Goal: Task Accomplishment & Management: Use online tool/utility

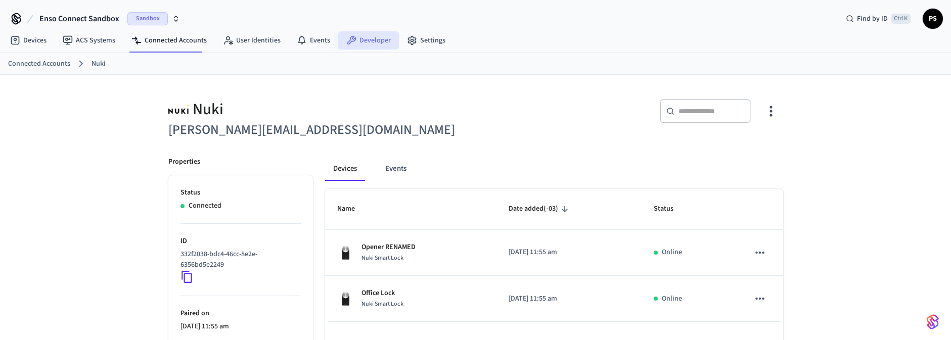
click at [365, 43] on link "Developer" at bounding box center [368, 40] width 61 height 18
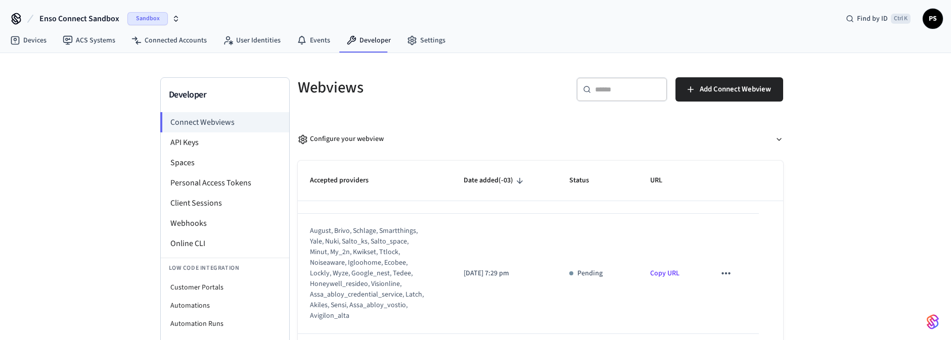
scroll to position [61, 0]
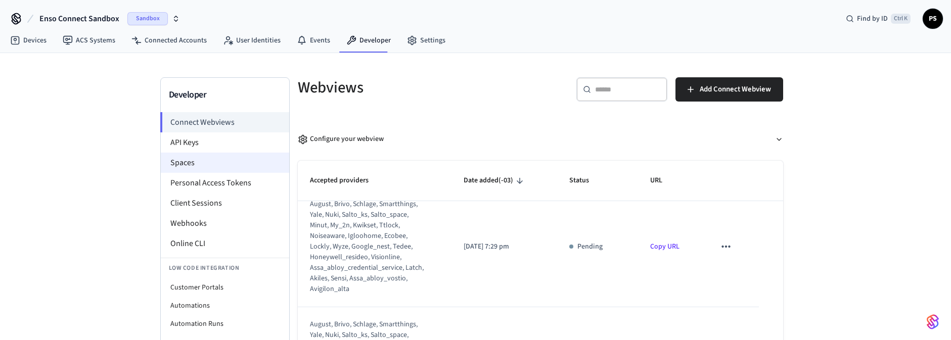
click at [204, 163] on li "Spaces" at bounding box center [225, 163] width 128 height 20
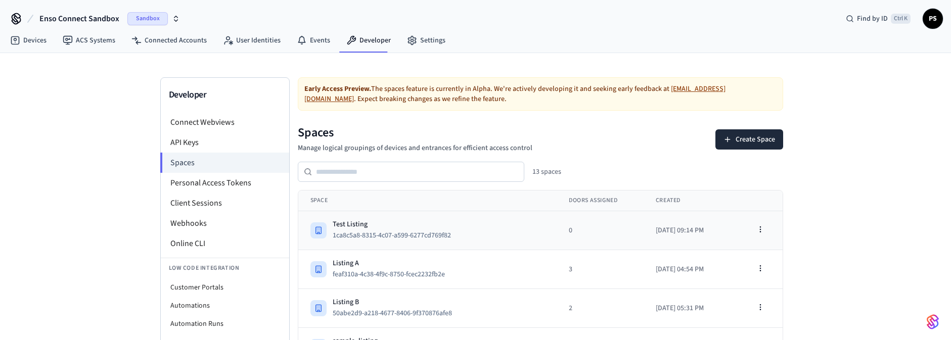
click at [391, 219] on div "Test Listing" at bounding box center [396, 224] width 126 height 10
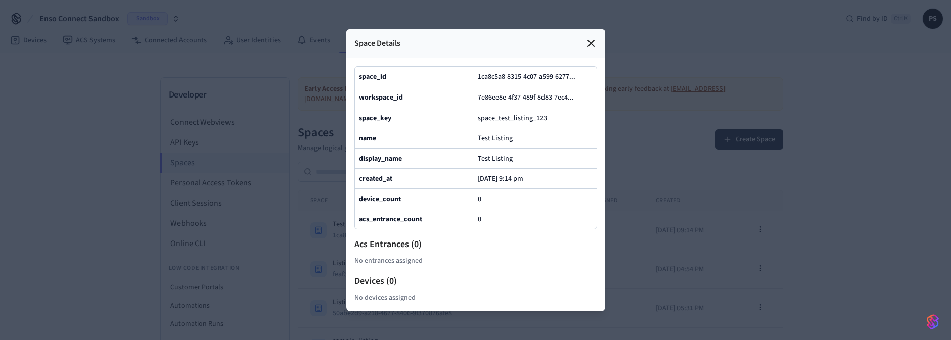
click at [590, 37] on icon at bounding box center [591, 43] width 12 height 12
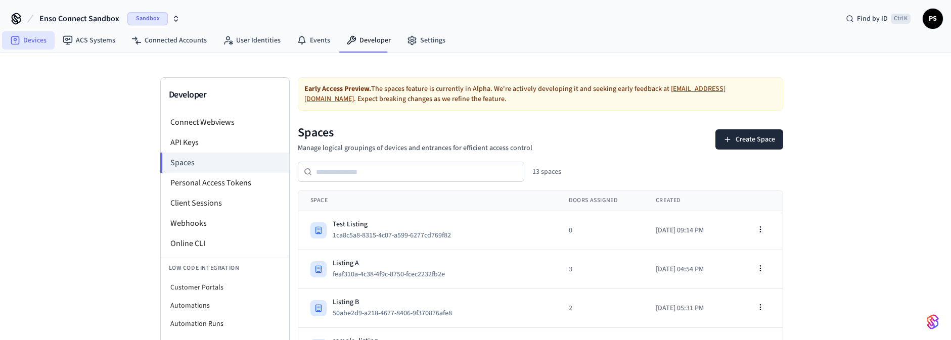
click at [26, 39] on link "Devices" at bounding box center [28, 40] width 53 height 18
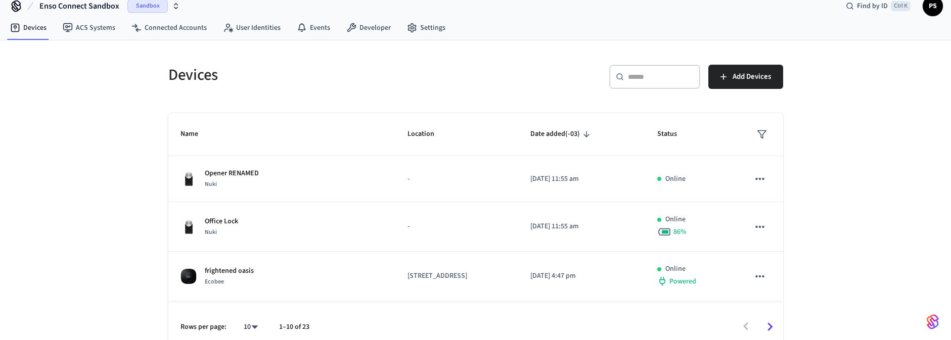
scroll to position [23, 0]
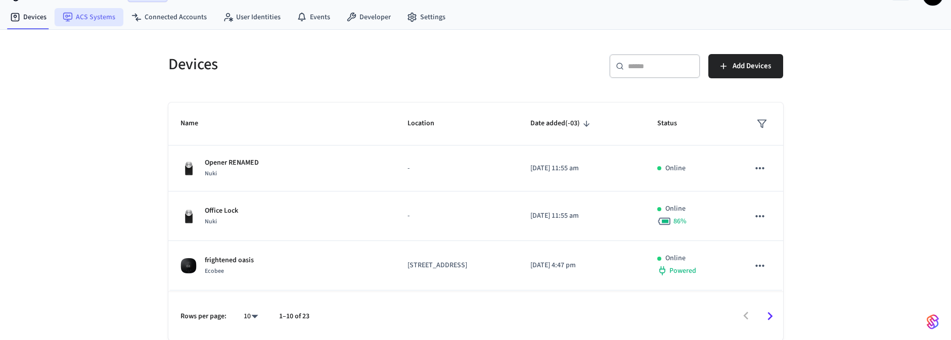
click at [86, 24] on link "ACS Systems" at bounding box center [89, 17] width 69 height 18
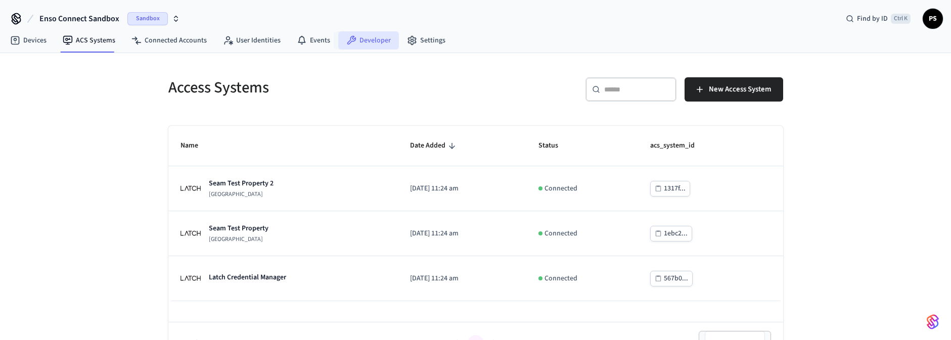
click at [353, 39] on link "Developer" at bounding box center [368, 40] width 61 height 18
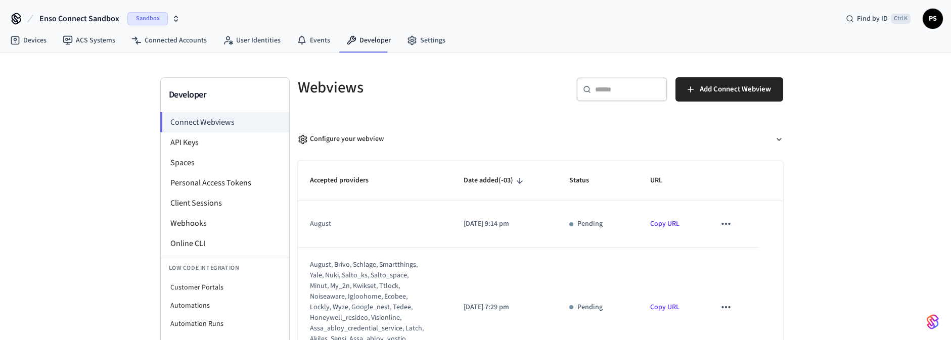
scroll to position [58, 0]
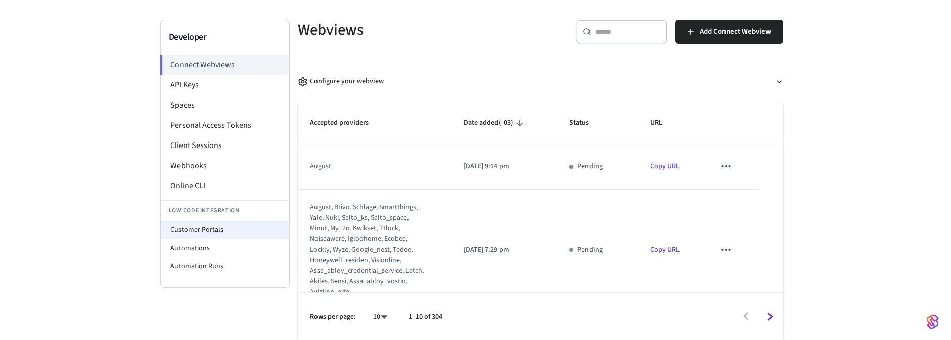
click at [192, 225] on li "Customer Portals" at bounding box center [225, 230] width 128 height 18
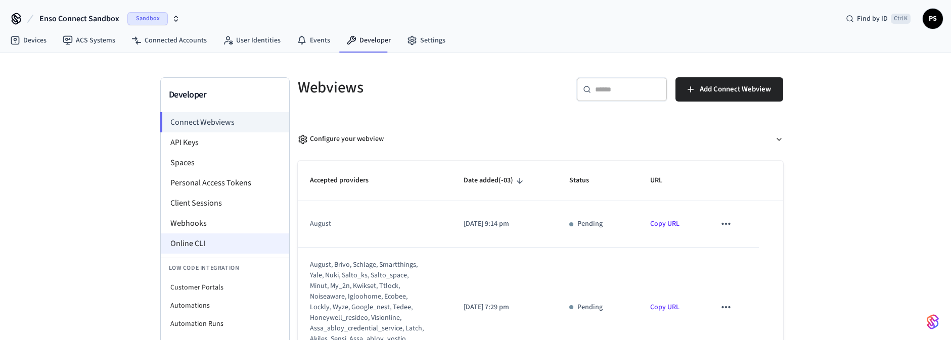
select select "**********"
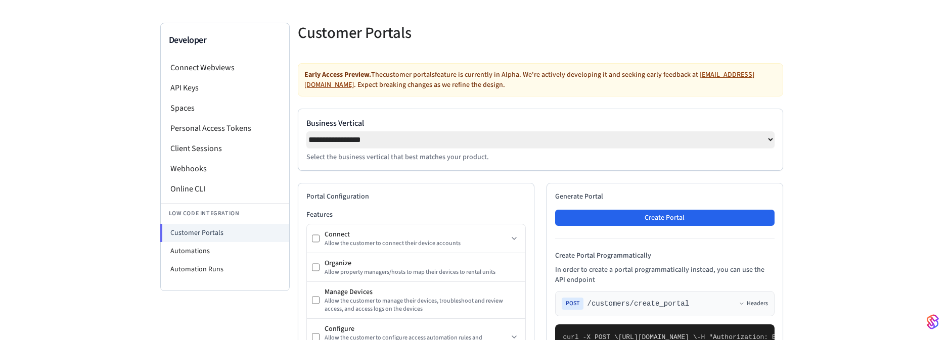
scroll to position [121, 0]
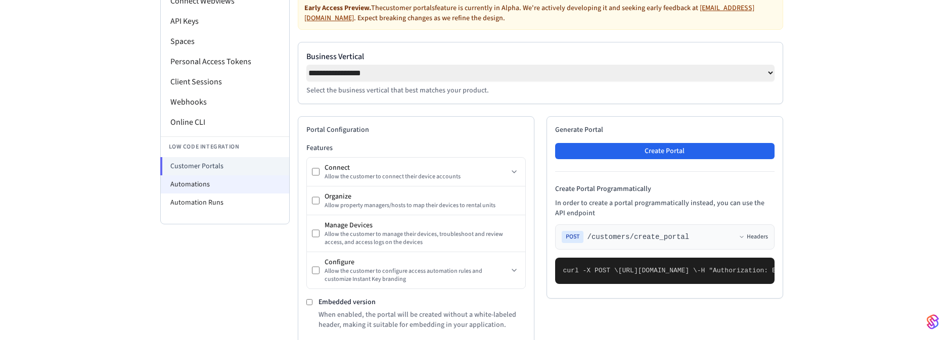
click at [213, 181] on li "Automations" at bounding box center [225, 184] width 128 height 18
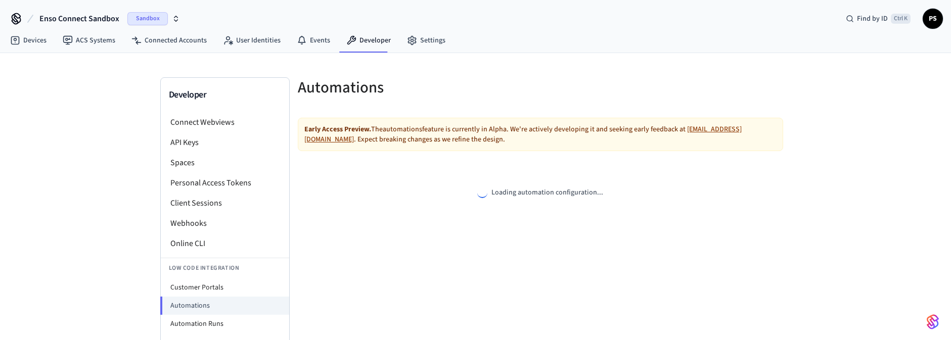
select select "**********"
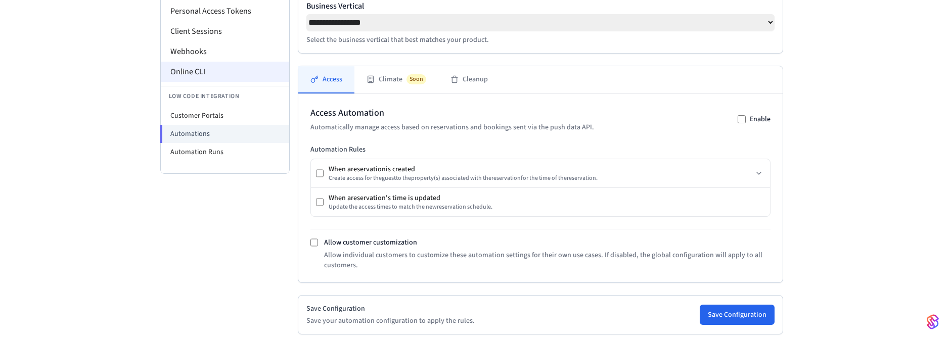
scroll to position [91, 0]
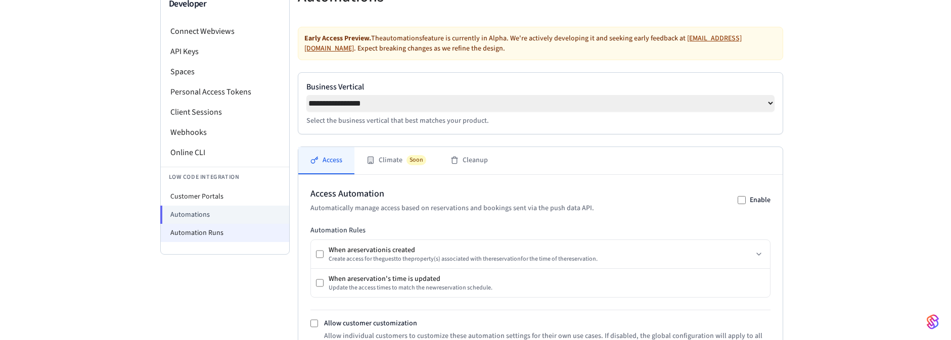
click at [186, 233] on li "Automation Runs" at bounding box center [225, 233] width 128 height 18
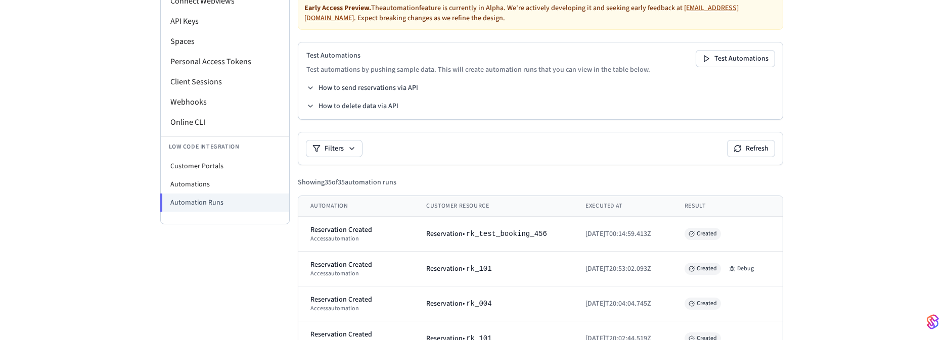
scroll to position [61, 0]
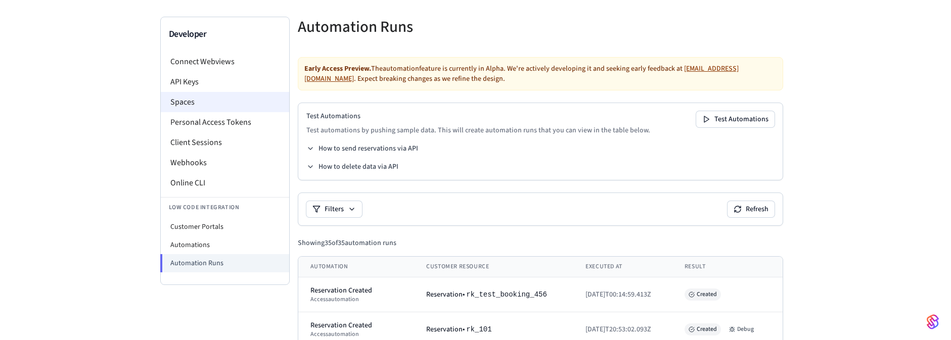
click at [198, 102] on li "Spaces" at bounding box center [225, 102] width 128 height 20
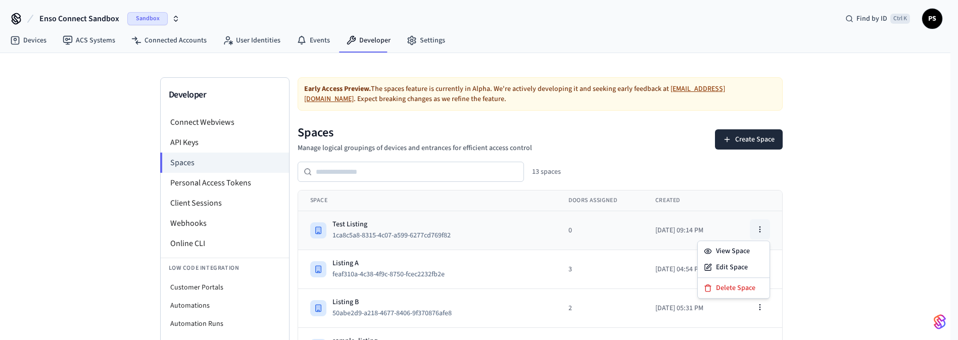
click at [759, 225] on icon "button" at bounding box center [760, 229] width 8 height 8
click at [723, 288] on div "Delete Space" at bounding box center [734, 288] width 68 height 16
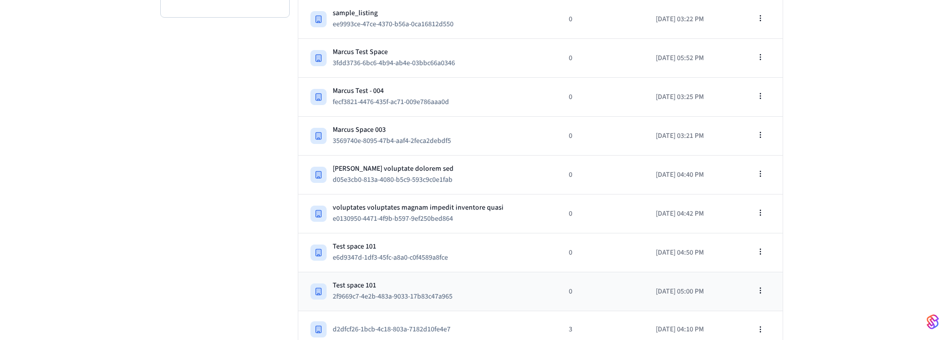
scroll to position [372, 0]
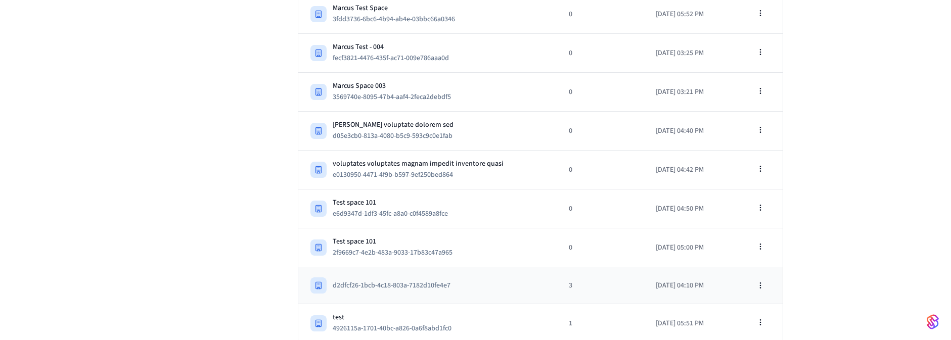
click at [515, 279] on div "d2dfcf26-1bcb-4c18-803a-7182d10fe4e7" at bounding box center [427, 286] width 234 height 16
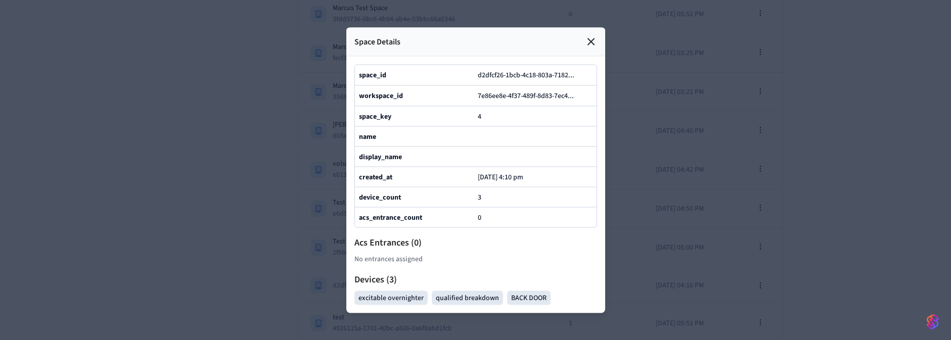
click at [823, 218] on div at bounding box center [475, 170] width 951 height 340
click at [589, 38] on icon at bounding box center [591, 41] width 6 height 6
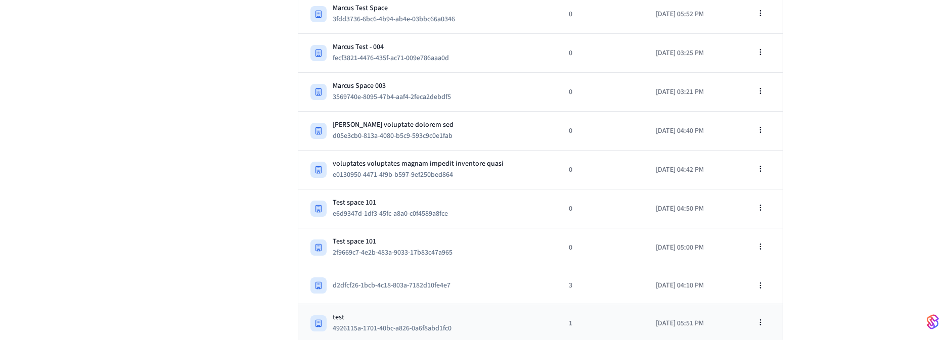
click at [421, 312] on div "test" at bounding box center [396, 317] width 127 height 10
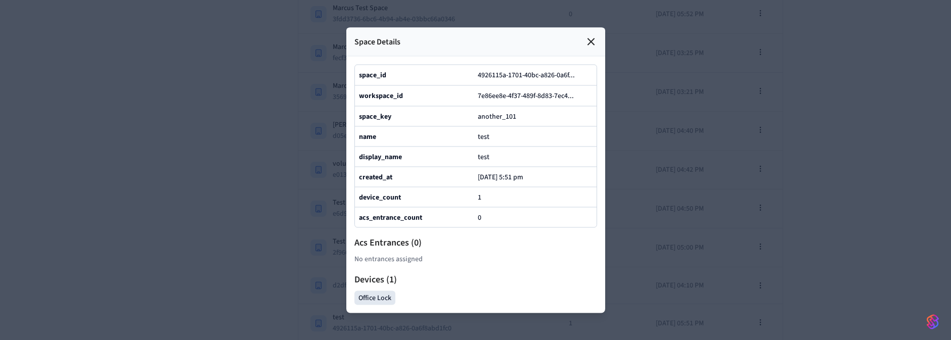
drag, startPoint x: 592, startPoint y: 14, endPoint x: 608, endPoint y: 32, distance: 23.7
click at [594, 35] on icon at bounding box center [591, 41] width 12 height 12
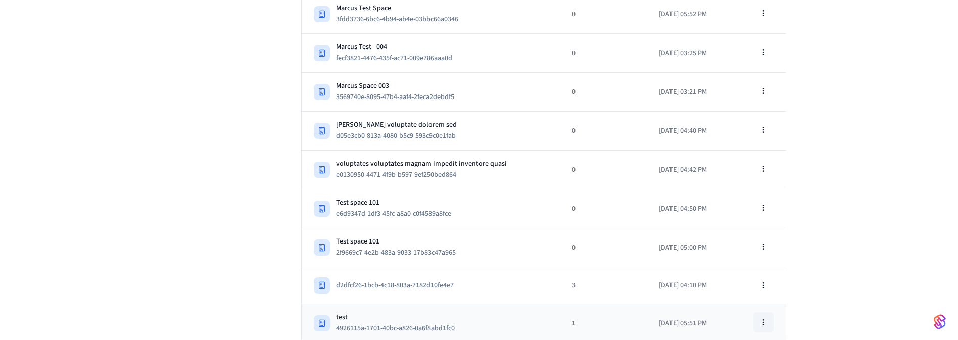
click at [760, 318] on icon "button" at bounding box center [764, 322] width 8 height 8
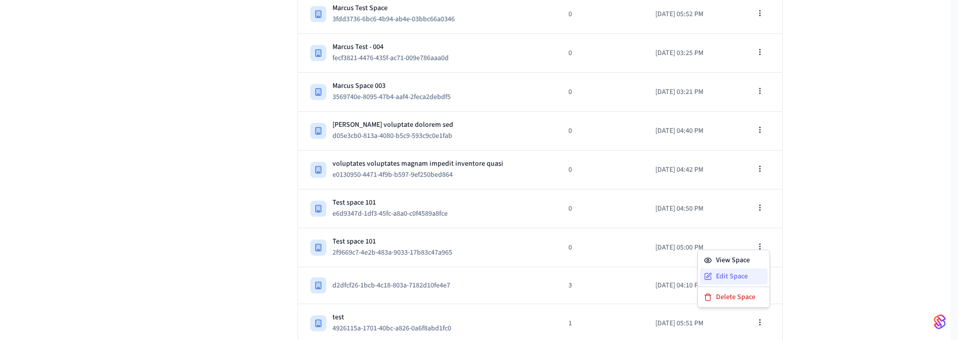
click at [734, 276] on div "Edit Space" at bounding box center [734, 276] width 68 height 16
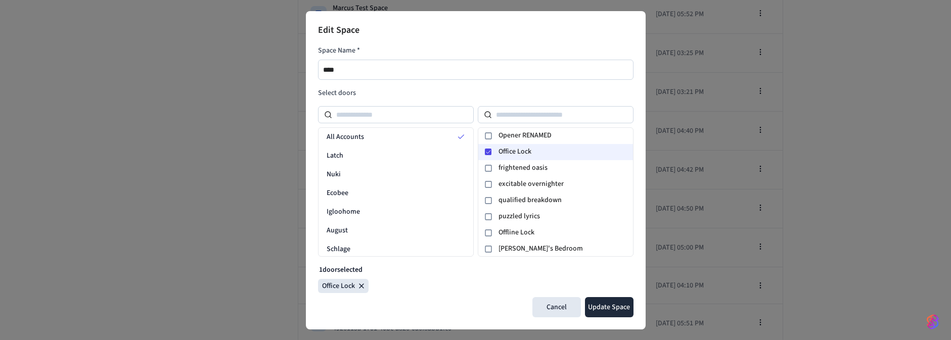
click at [485, 152] on icon at bounding box center [488, 152] width 6 height 6
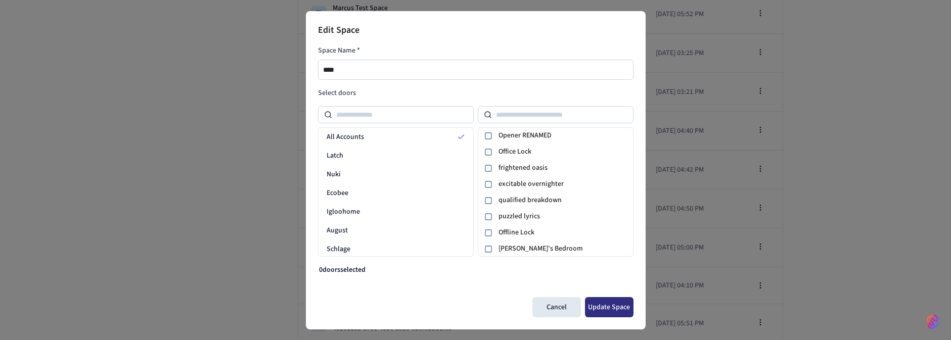
click at [609, 305] on button "Update Space" at bounding box center [609, 307] width 49 height 20
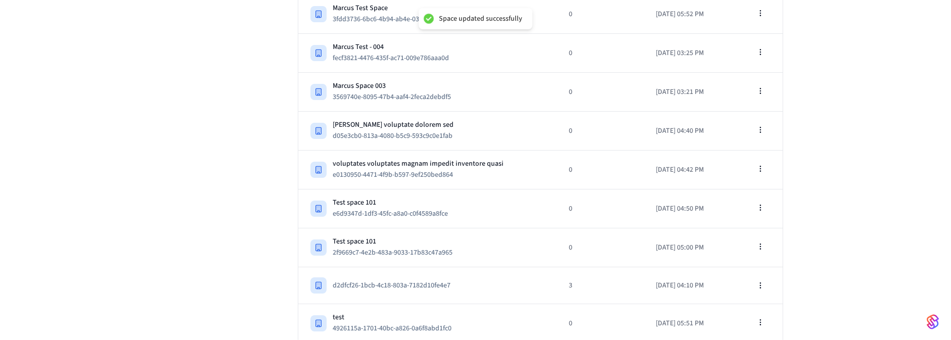
click at [867, 226] on div "Developer Connect Webviews API Keys Spaces Personal Access Tokens Client Sessio…" at bounding box center [475, 12] width 951 height 662
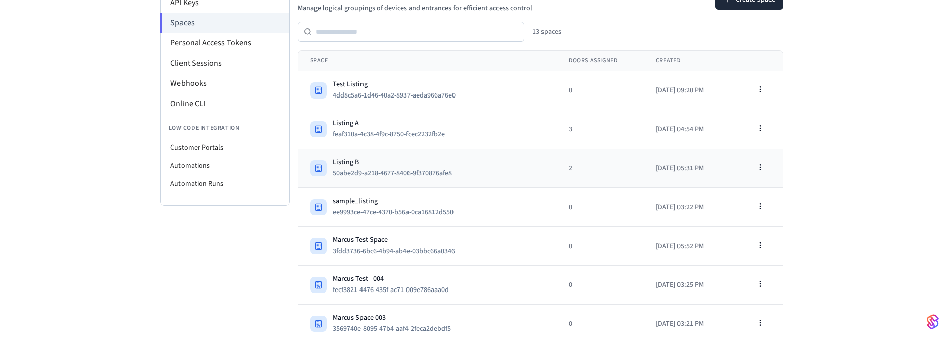
scroll to position [129, 0]
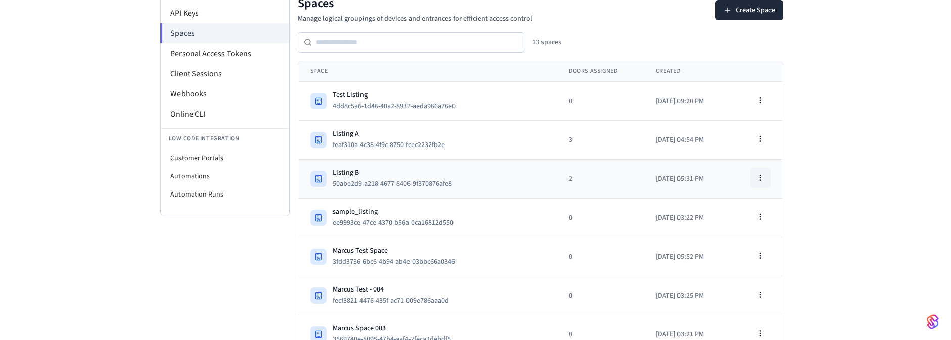
click at [760, 174] on icon "button" at bounding box center [760, 178] width 8 height 8
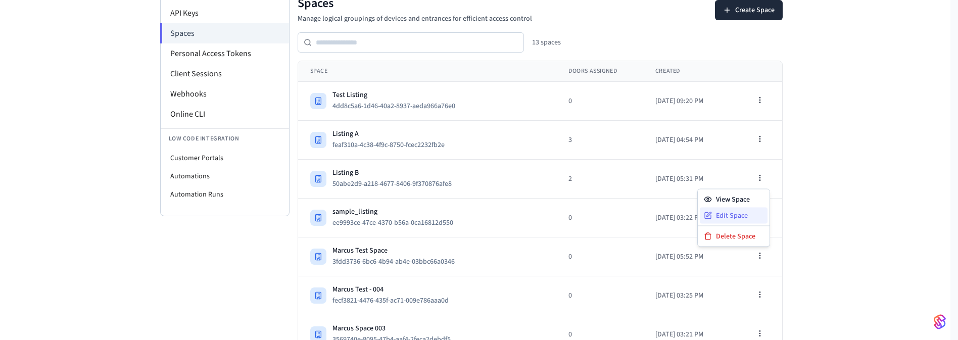
click at [726, 214] on div "Edit Space" at bounding box center [734, 216] width 68 height 16
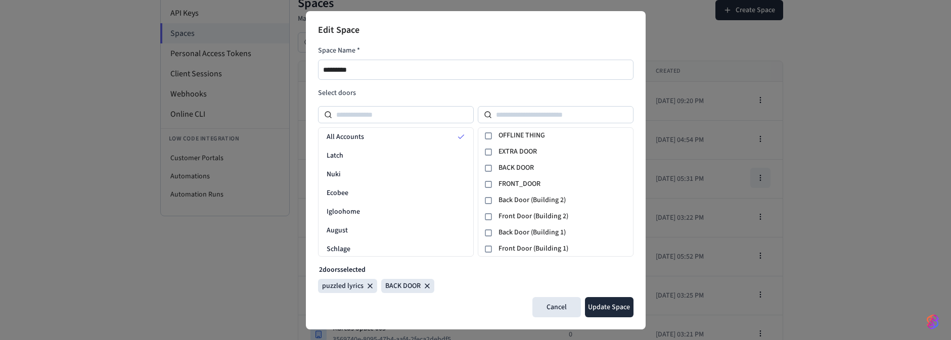
scroll to position [243, 0]
click at [551, 300] on button "Cancel" at bounding box center [556, 307] width 49 height 20
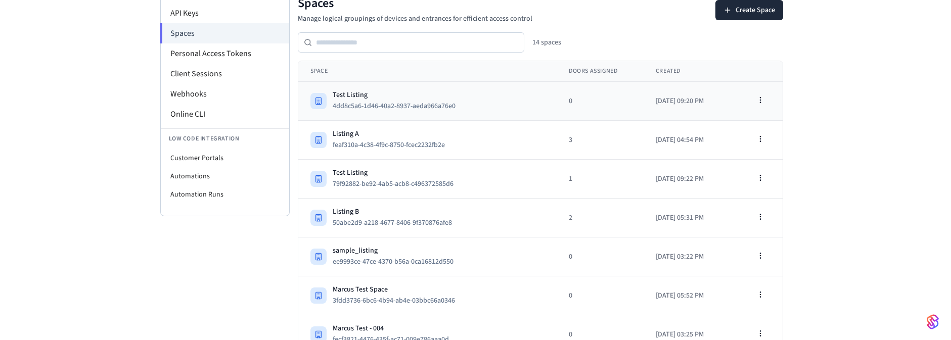
click at [453, 94] on div "Test Listing" at bounding box center [398, 95] width 131 height 10
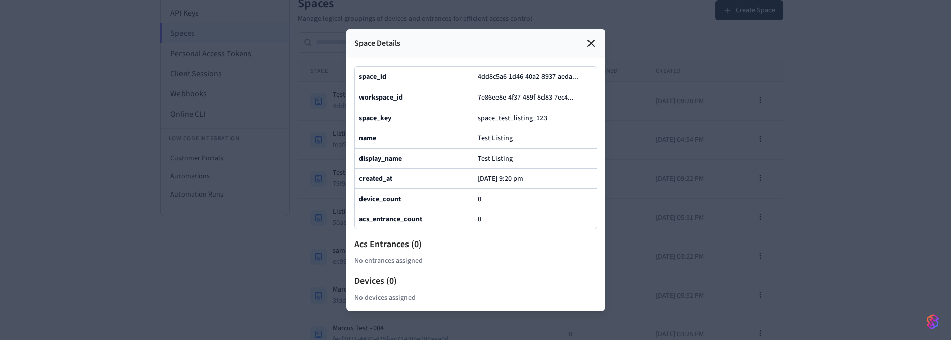
click at [723, 212] on div at bounding box center [475, 170] width 951 height 340
click at [589, 37] on icon at bounding box center [591, 43] width 12 height 12
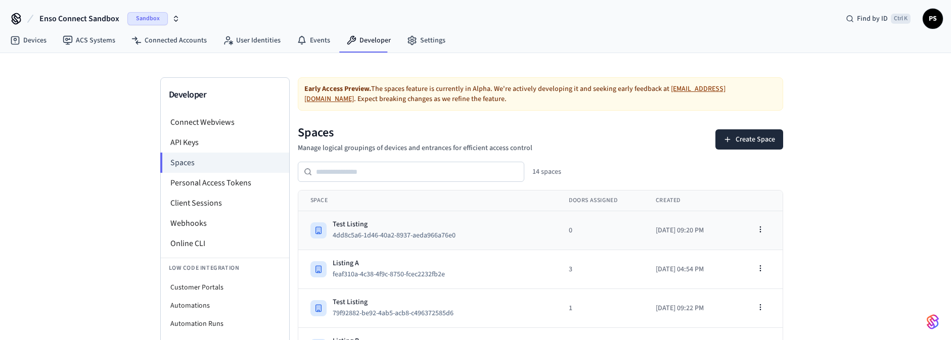
click at [497, 220] on div "Test Listing 4dd8c5a6-1d46-40a2-8937-aeda966a76e0" at bounding box center [427, 230] width 234 height 22
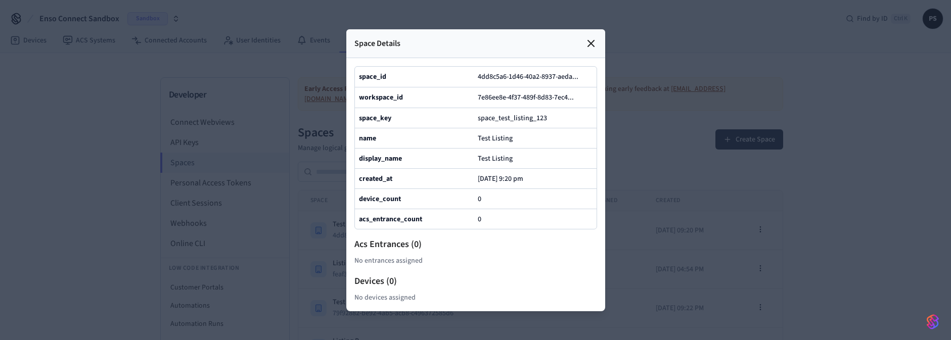
click at [644, 224] on div at bounding box center [475, 170] width 951 height 340
click at [767, 233] on div at bounding box center [475, 170] width 951 height 340
click at [586, 37] on icon at bounding box center [591, 43] width 12 height 12
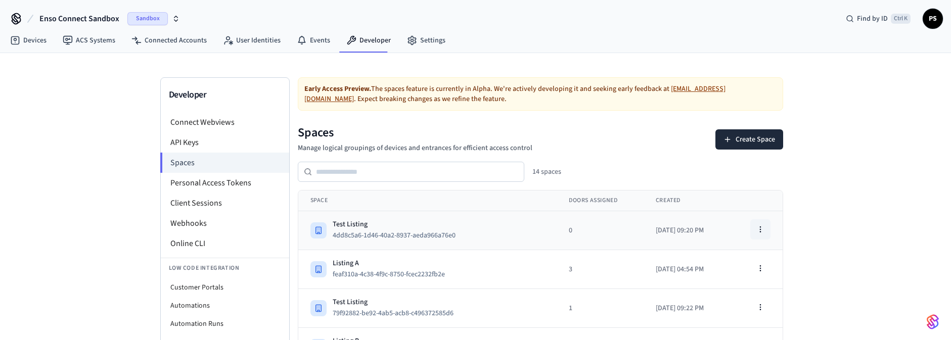
click at [758, 230] on icon "button" at bounding box center [760, 229] width 8 height 8
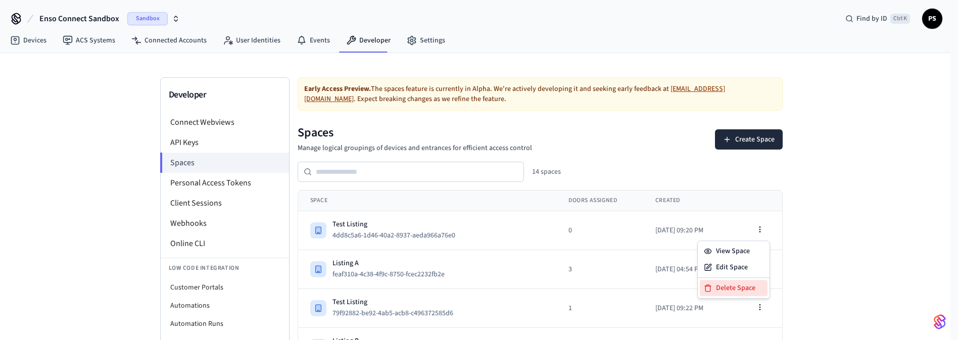
click at [727, 294] on div "Delete Space" at bounding box center [734, 288] width 68 height 16
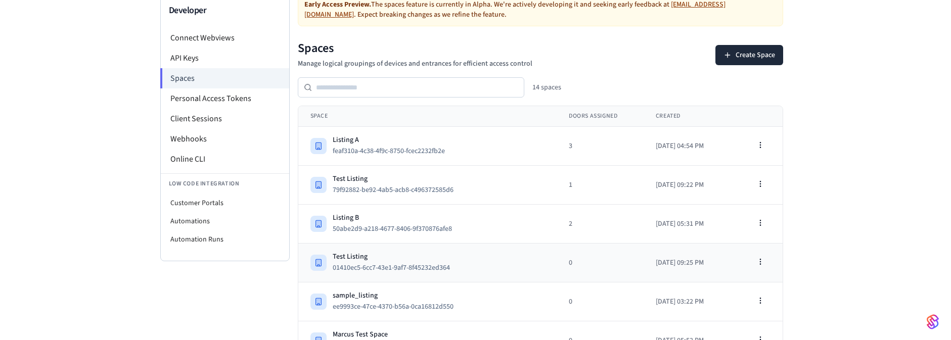
scroll to position [121, 0]
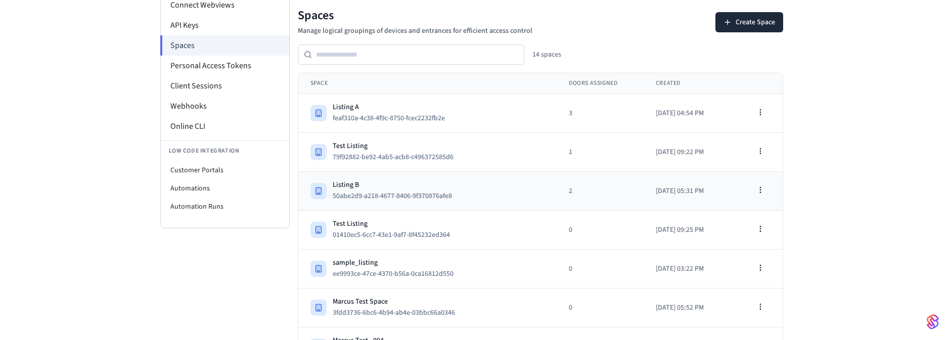
scroll to position [121, 0]
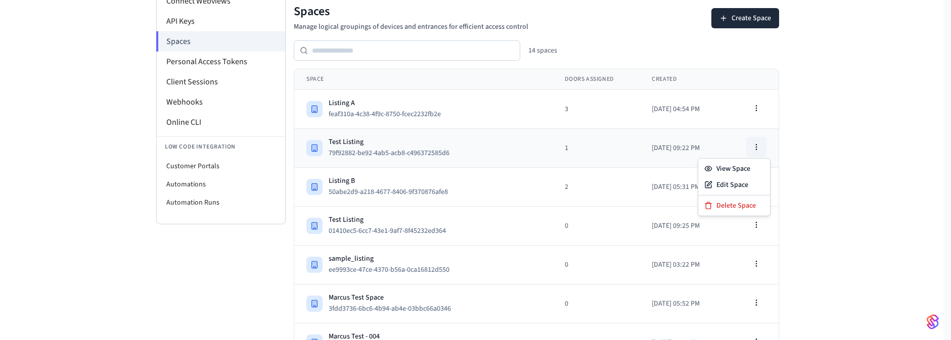
click at [766, 147] on button "button" at bounding box center [756, 147] width 20 height 20
click at [735, 203] on div "Delete Space" at bounding box center [734, 206] width 68 height 16
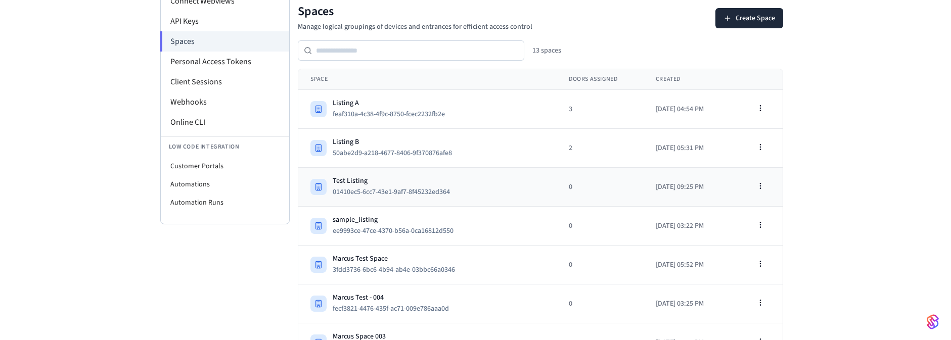
click at [397, 180] on div "Test Listing" at bounding box center [395, 181] width 125 height 10
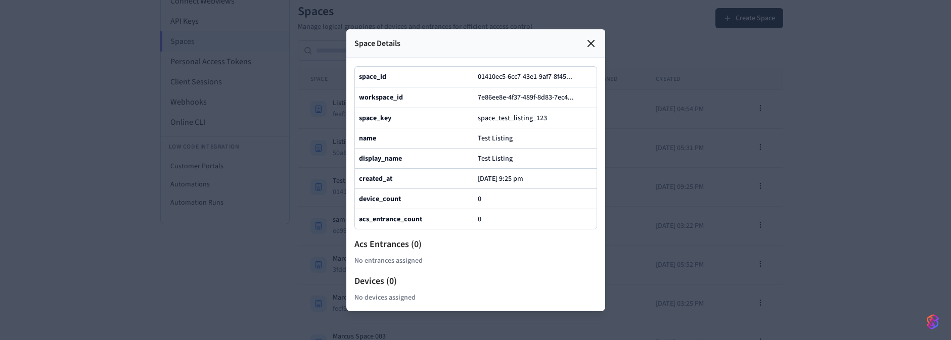
click at [591, 37] on icon at bounding box center [591, 43] width 12 height 12
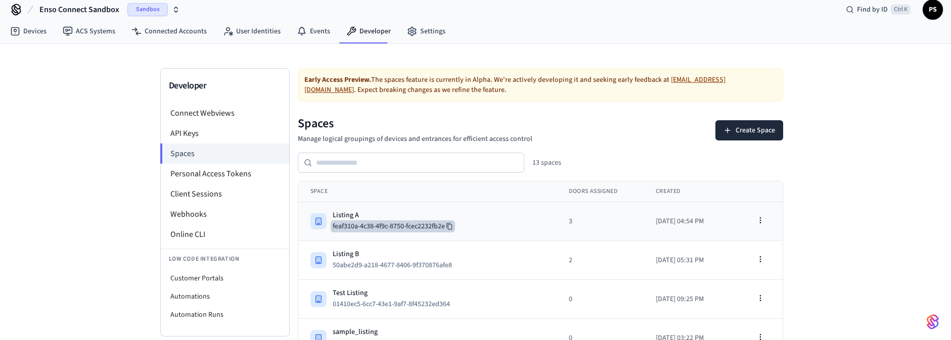
scroll to position [0, 0]
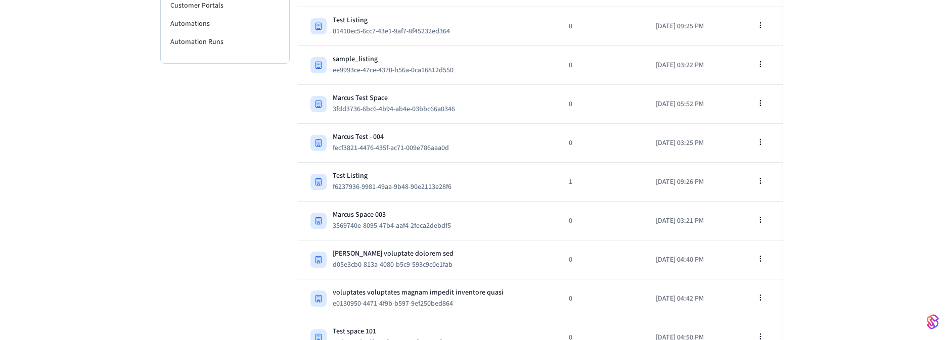
scroll to position [232, 0]
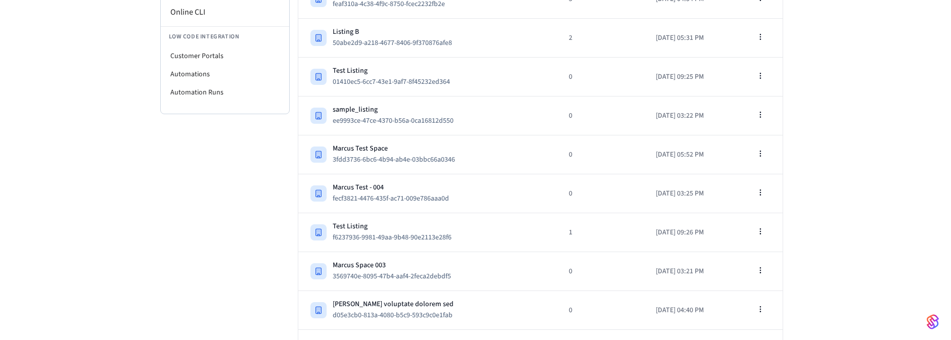
click at [291, 181] on div "Early Access Preview. The spaces feature is currently in [GEOGRAPHIC_DATA]. We'…" at bounding box center [540, 184] width 501 height 677
click at [798, 83] on div "Developer Connect Webviews API Keys Spaces Personal Access Tokens Client Sessio…" at bounding box center [475, 172] width 647 height 701
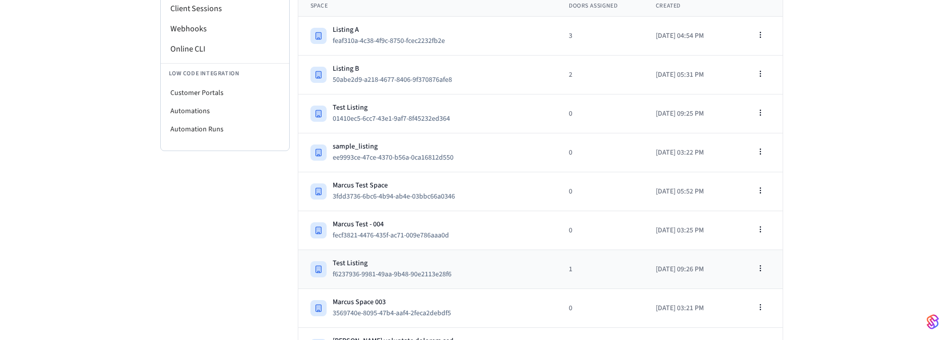
scroll to position [171, 0]
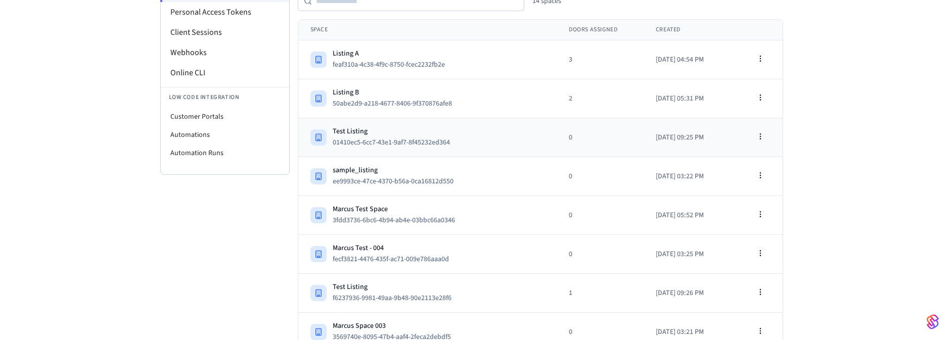
click at [423, 129] on div "Test Listing" at bounding box center [395, 131] width 125 height 10
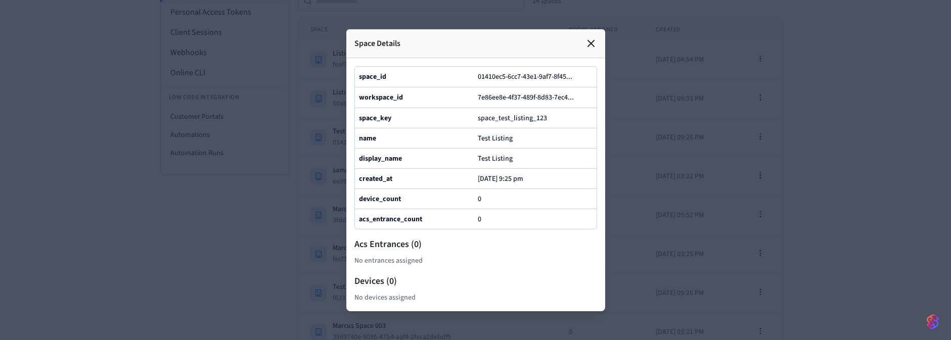
click at [755, 155] on div at bounding box center [475, 170] width 951 height 340
click at [593, 37] on icon at bounding box center [591, 43] width 12 height 12
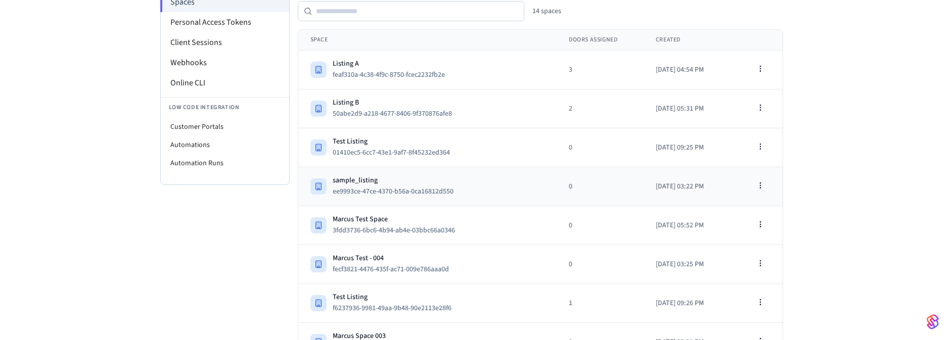
scroll to position [171, 0]
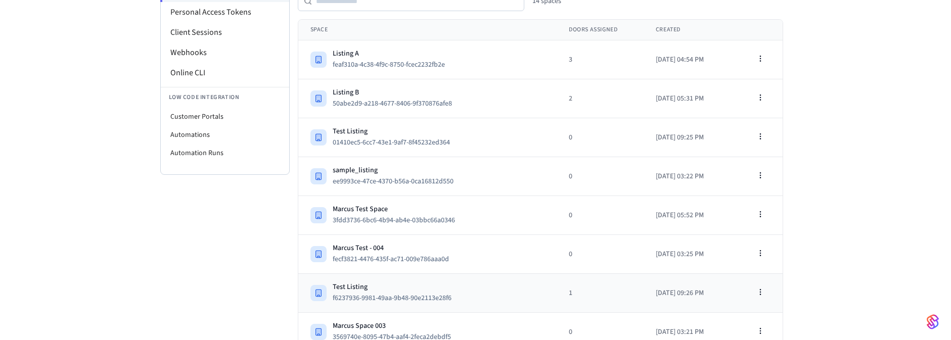
click at [444, 282] on div "Test Listing" at bounding box center [396, 287] width 127 height 10
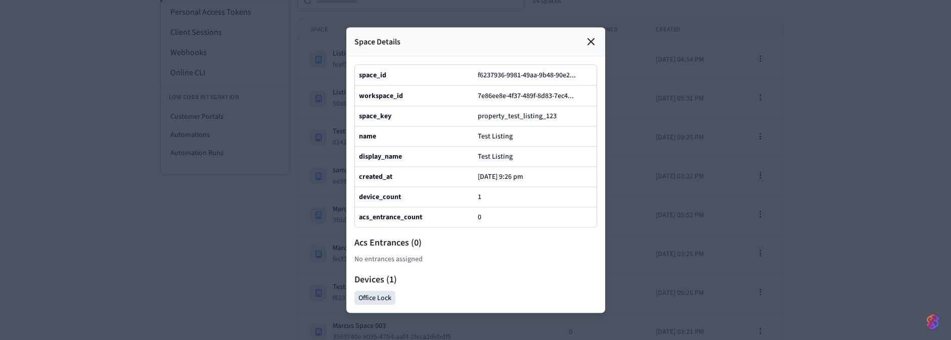
click at [589, 35] on icon at bounding box center [591, 41] width 12 height 12
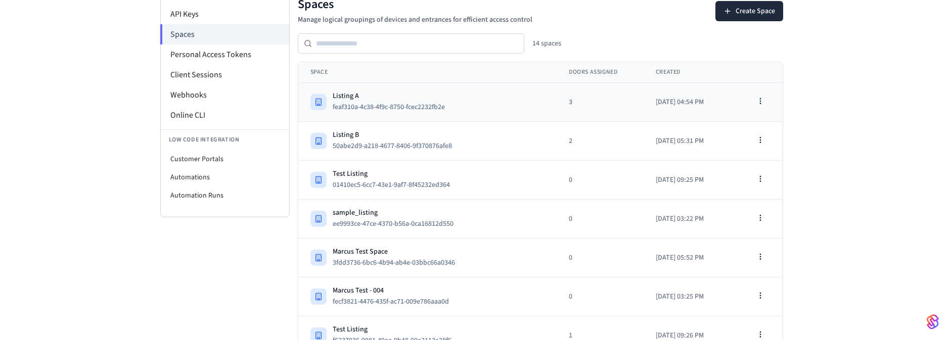
scroll to position [110, 0]
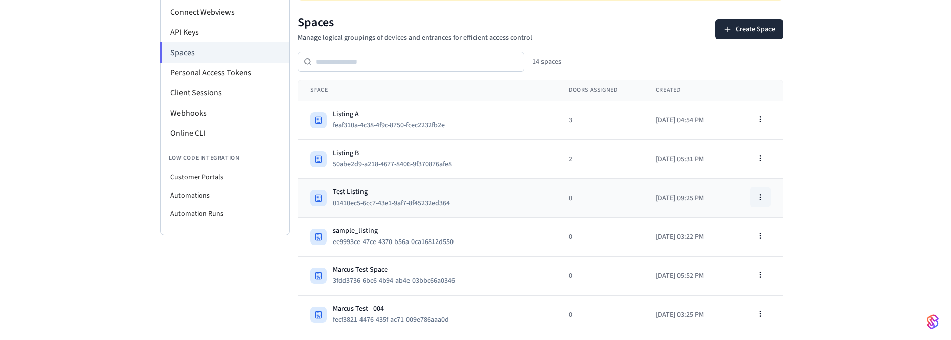
click at [761, 193] on icon "button" at bounding box center [760, 197] width 8 height 8
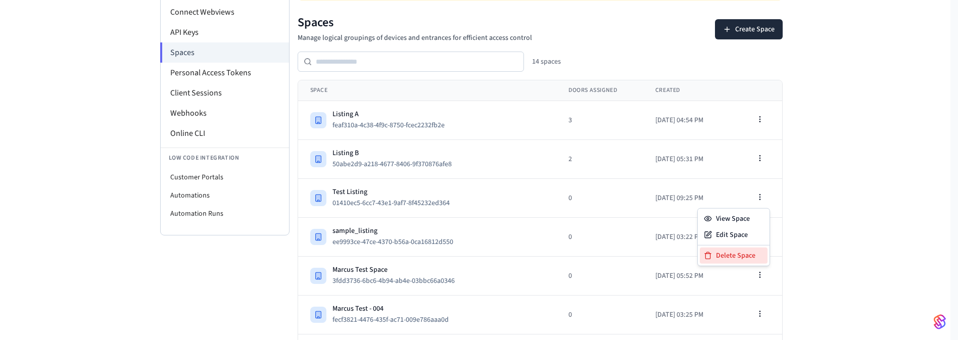
click at [750, 251] on div "Delete Space" at bounding box center [734, 256] width 68 height 16
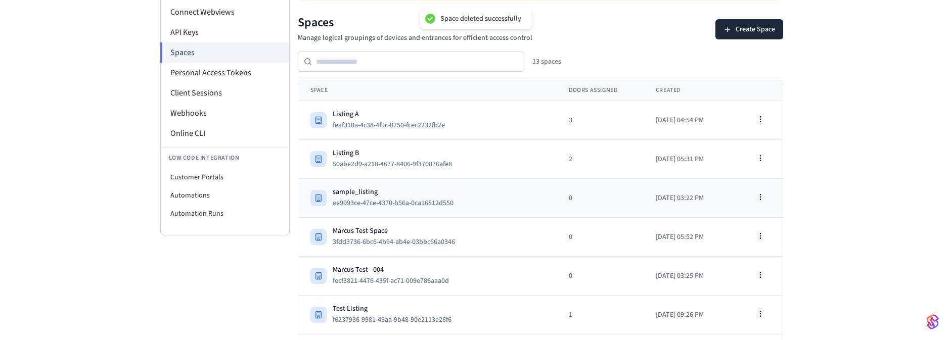
scroll to position [171, 0]
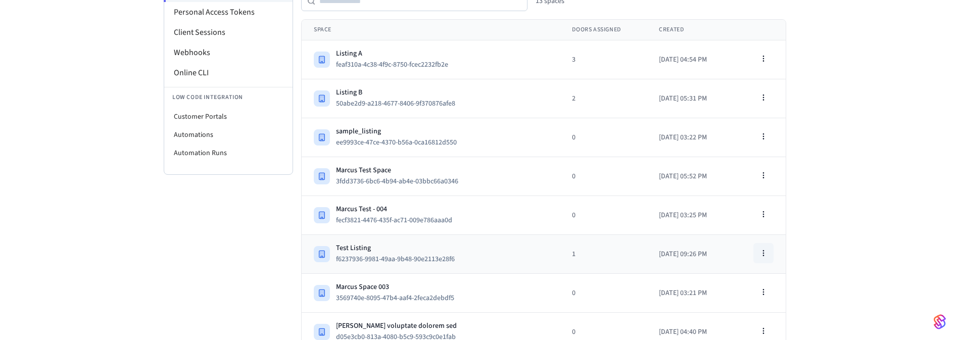
click at [761, 249] on icon "button" at bounding box center [764, 253] width 8 height 8
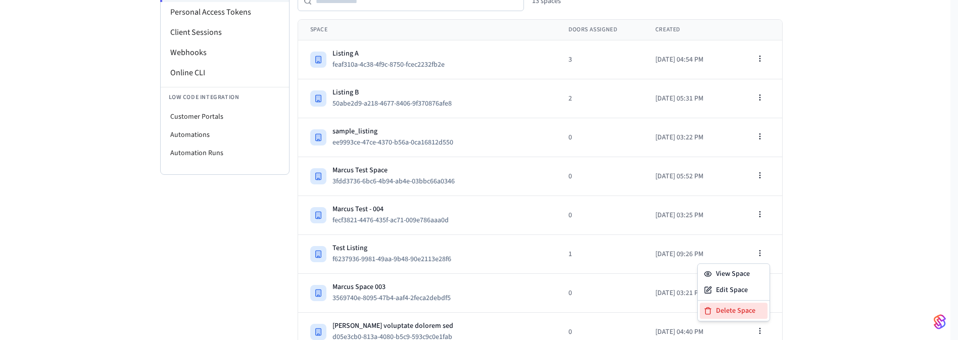
click at [737, 313] on div "Delete Space" at bounding box center [734, 311] width 68 height 16
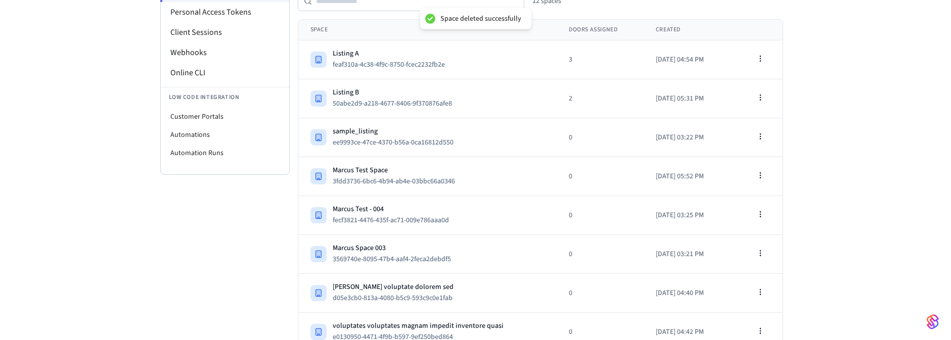
click at [163, 250] on div "Developer Connect Webviews API Keys Spaces Personal Access Tokens Client Sessio…" at bounding box center [224, 205] width 129 height 599
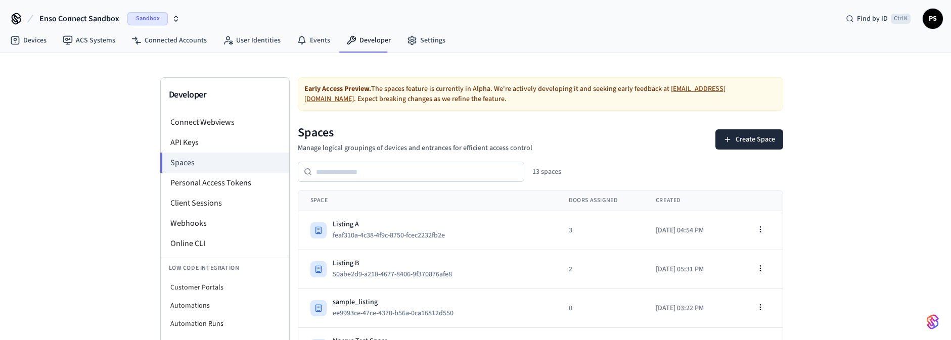
scroll to position [0, 0]
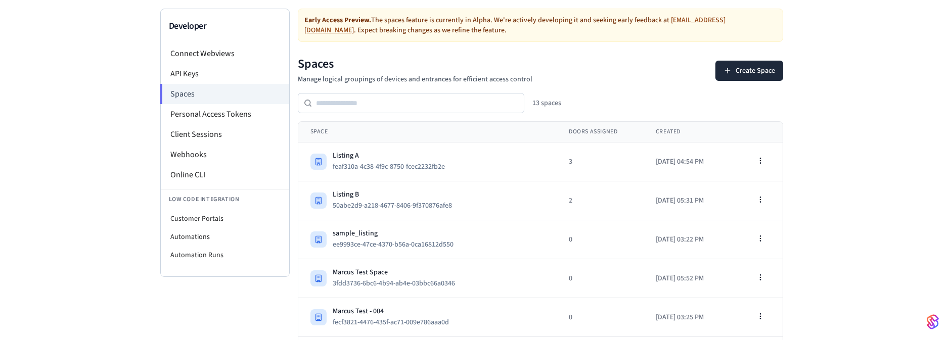
scroll to position [247, 0]
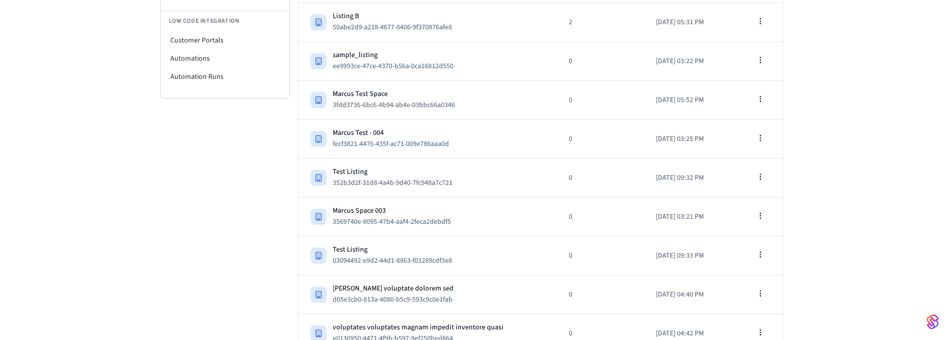
drag, startPoint x: 198, startPoint y: 201, endPoint x: 220, endPoint y: 199, distance: 22.4
click at [198, 200] on div "Developer Connect Webviews API Keys Spaces Personal Access Tokens Client Sessio…" at bounding box center [224, 168] width 129 height 677
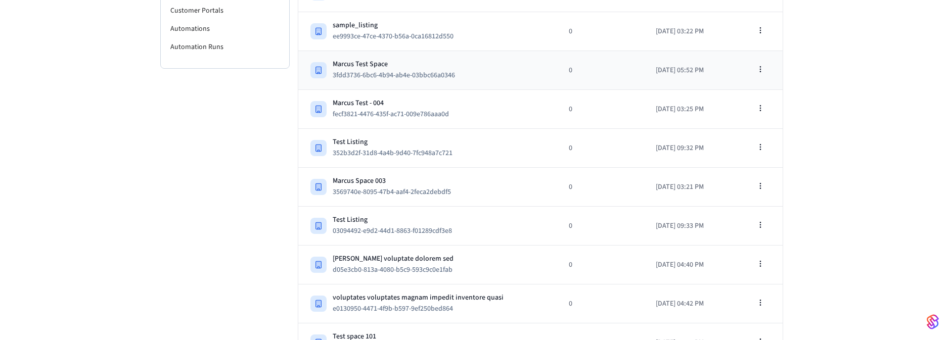
scroll to position [303, 0]
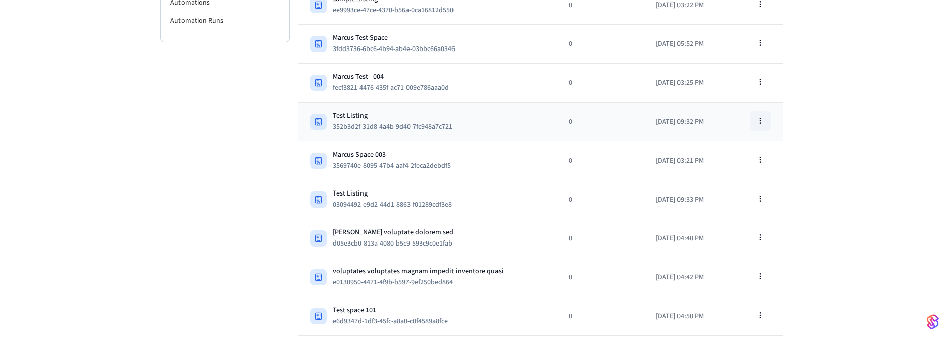
click at [762, 118] on icon "button" at bounding box center [760, 121] width 8 height 8
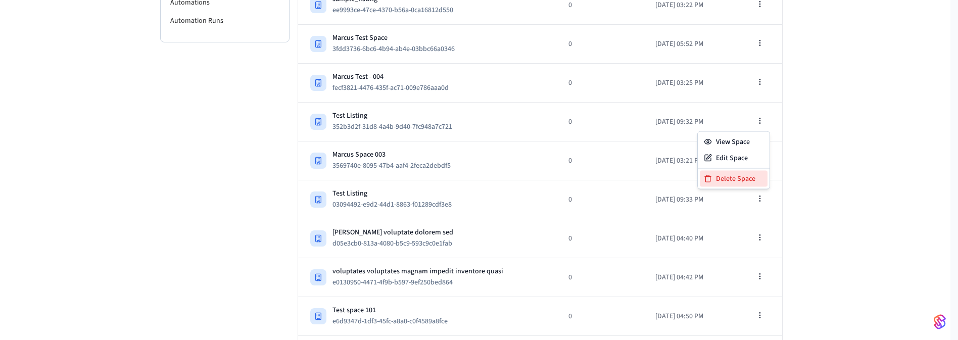
click at [729, 179] on div "Delete Space" at bounding box center [734, 179] width 68 height 16
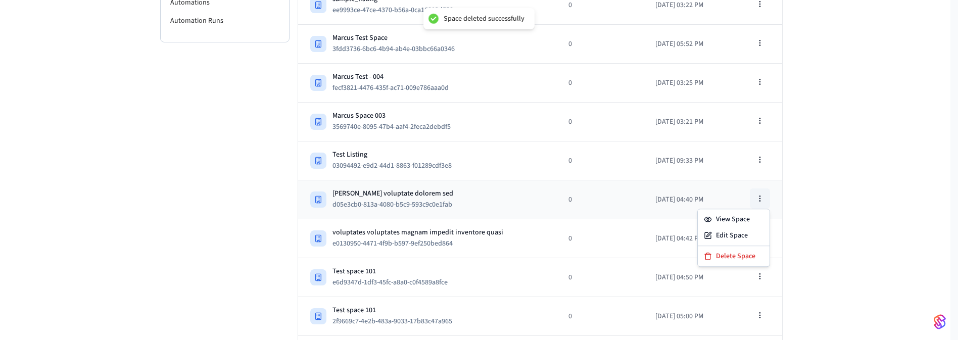
click at [760, 195] on icon "button" at bounding box center [760, 199] width 8 height 8
click at [755, 158] on button "button" at bounding box center [760, 160] width 20 height 20
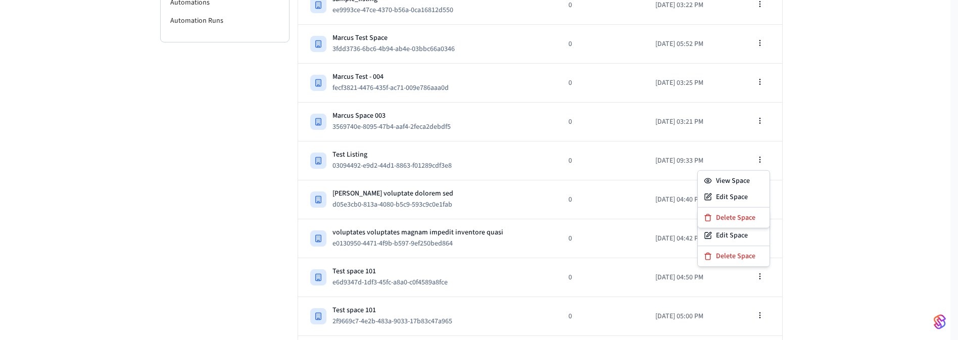
click at [719, 257] on div "View Space Edit Space Delete Space" at bounding box center [734, 238] width 73 height 58
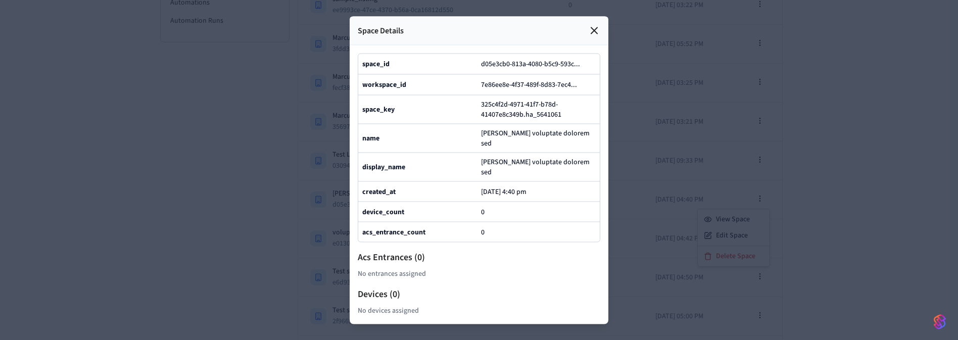
click at [598, 16] on div "Space Details" at bounding box center [479, 30] width 259 height 29
click at [591, 24] on icon at bounding box center [591, 30] width 12 height 12
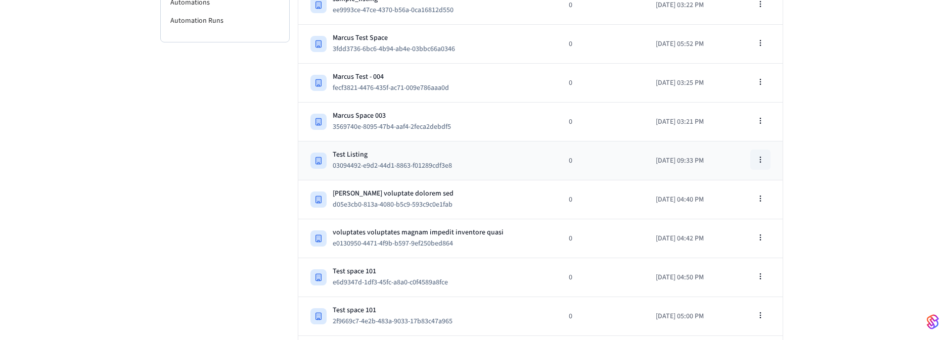
click at [758, 158] on icon "button" at bounding box center [760, 160] width 8 height 8
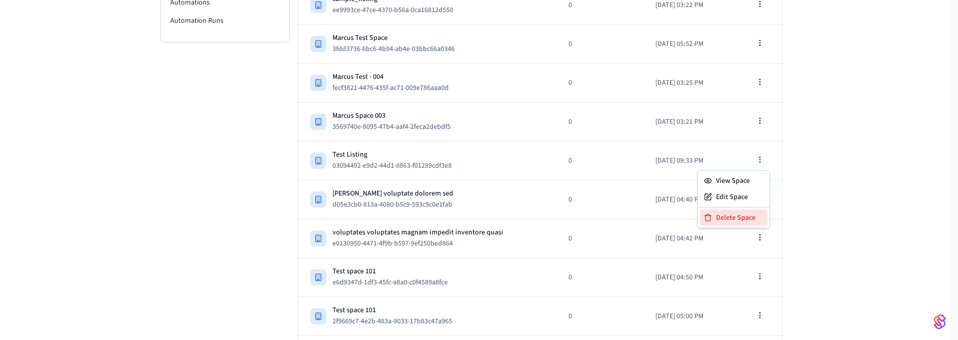
click at [735, 214] on div "Delete Space" at bounding box center [734, 218] width 68 height 16
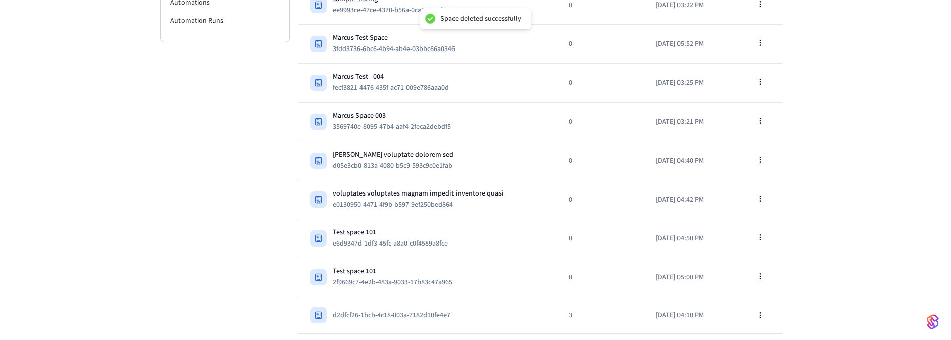
click at [176, 138] on div "Developer Connect Webviews API Keys Spaces Personal Access Tokens Client Sessio…" at bounding box center [224, 73] width 129 height 599
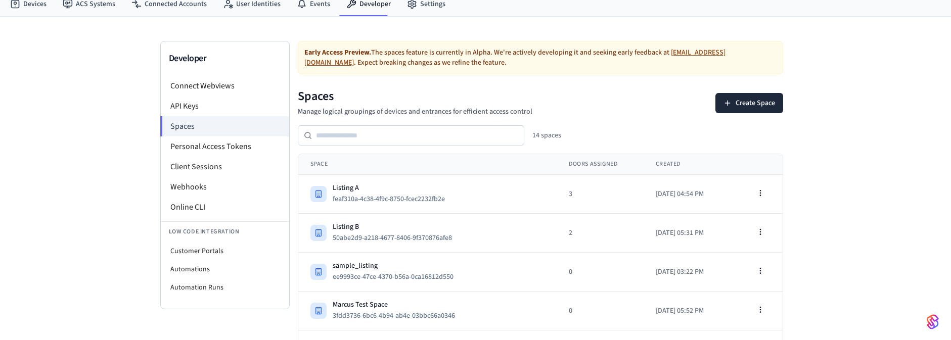
scroll to position [0, 0]
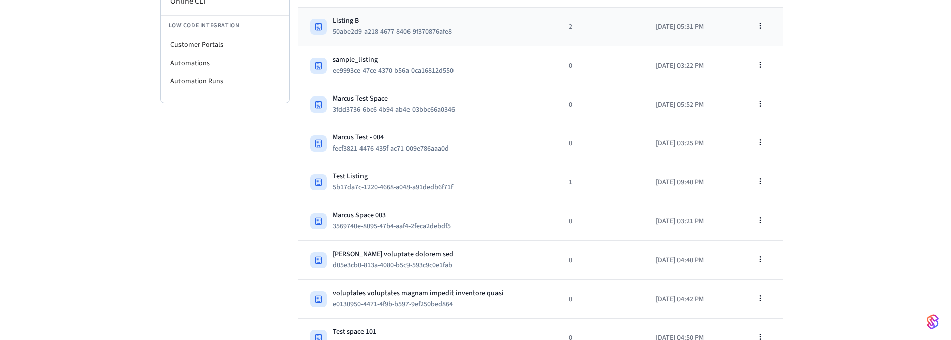
scroll to position [411, 0]
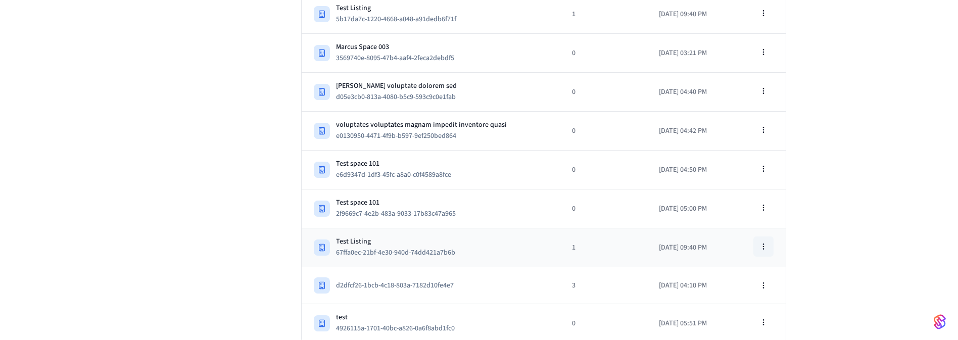
click at [763, 238] on button "button" at bounding box center [764, 247] width 20 height 20
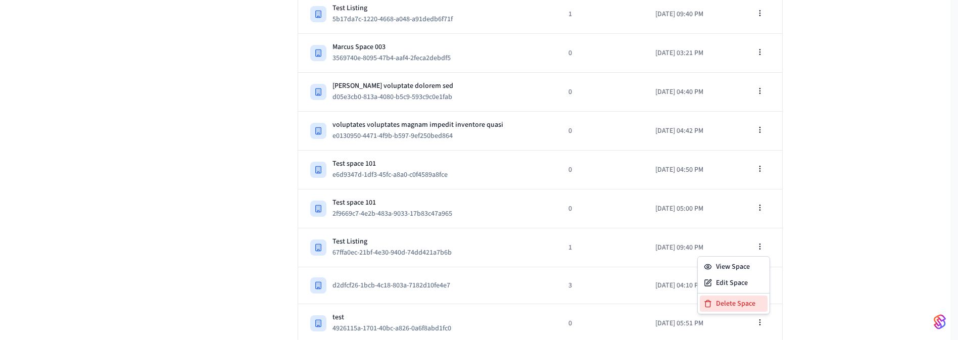
click at [726, 300] on div "Delete Space" at bounding box center [734, 304] width 68 height 16
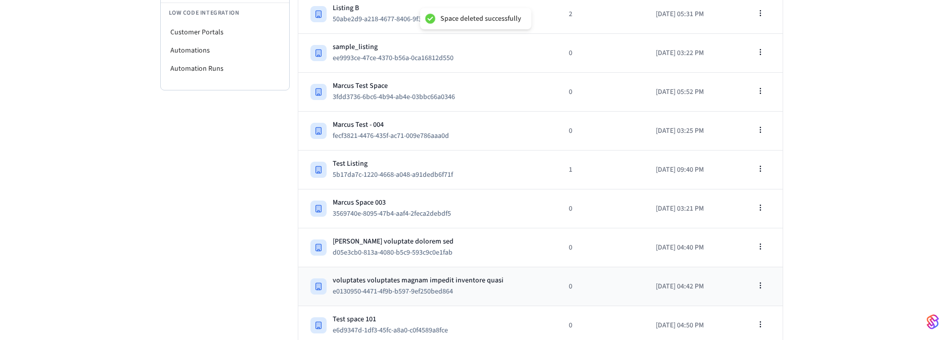
scroll to position [251, 0]
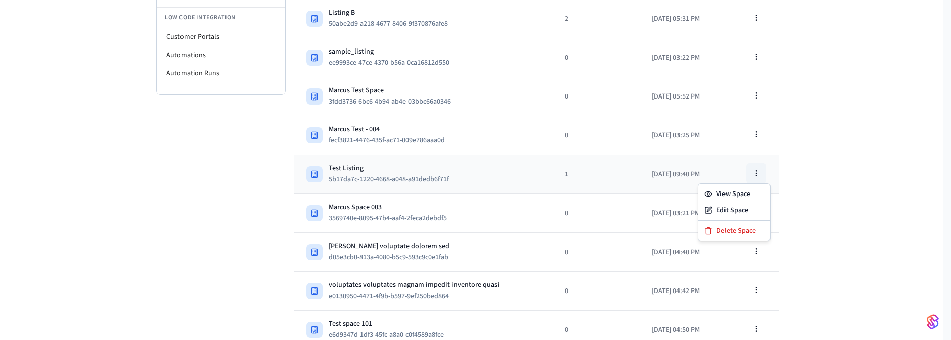
click at [760, 172] on icon "button" at bounding box center [756, 173] width 8 height 8
click at [719, 228] on div "Delete Space" at bounding box center [734, 231] width 68 height 16
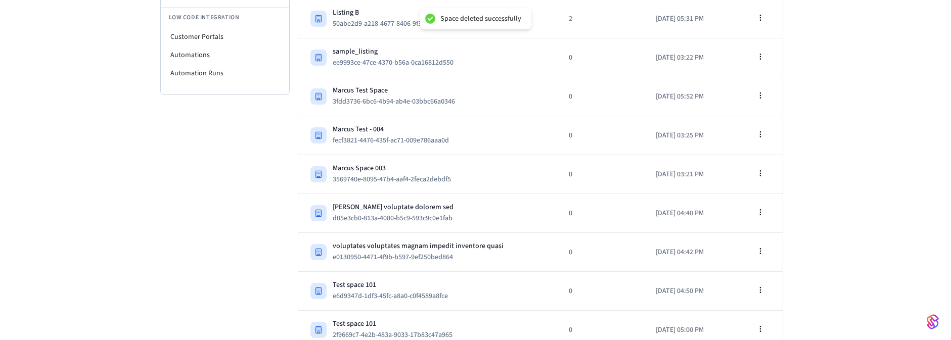
click at [160, 197] on div "Developer Connect Webviews API Keys Spaces Personal Access Tokens Client Sessio…" at bounding box center [224, 126] width 129 height 599
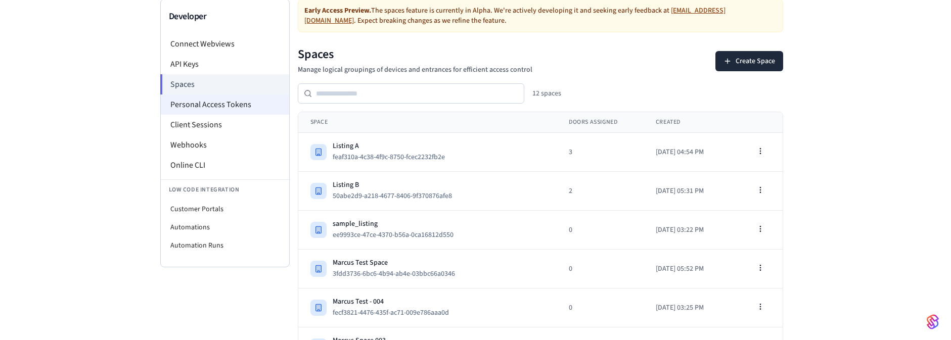
scroll to position [8, 0]
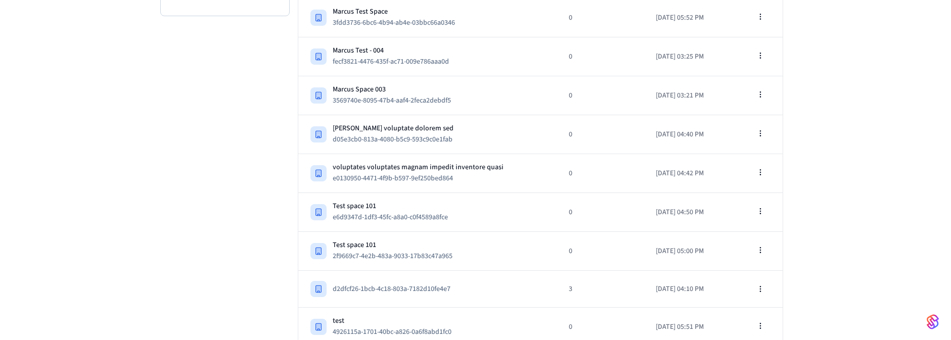
scroll to position [333, 0]
